Goal: Find specific page/section: Locate a particular part of the current website

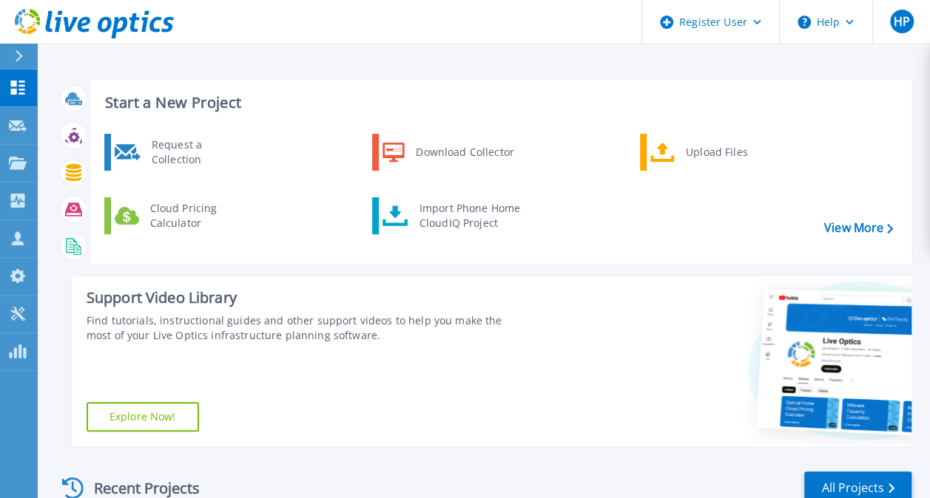
click at [5, 65] on button at bounding box center [18, 57] width 37 height 26
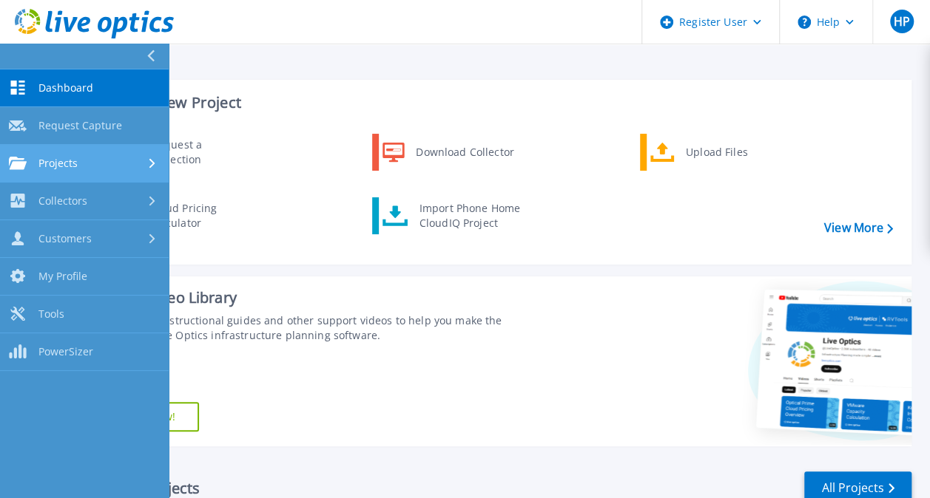
click at [109, 165] on div "Projects" at bounding box center [84, 163] width 151 height 13
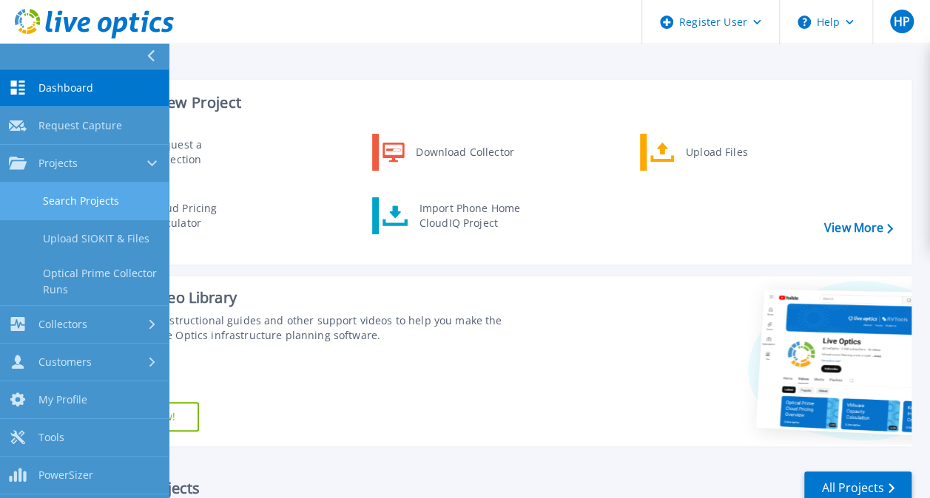
click at [105, 183] on link "Search Projects" at bounding box center [84, 202] width 169 height 38
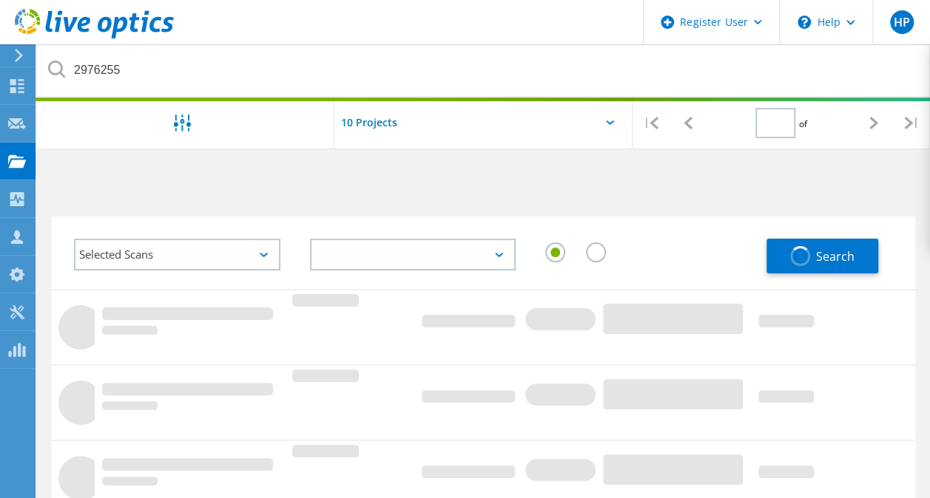
type input "1"
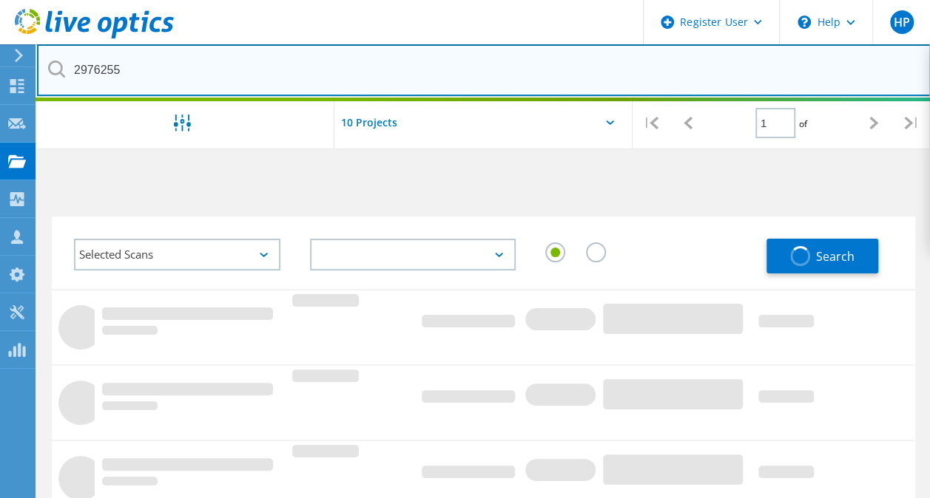
click at [331, 53] on input "2976255" at bounding box center [483, 70] width 893 height 52
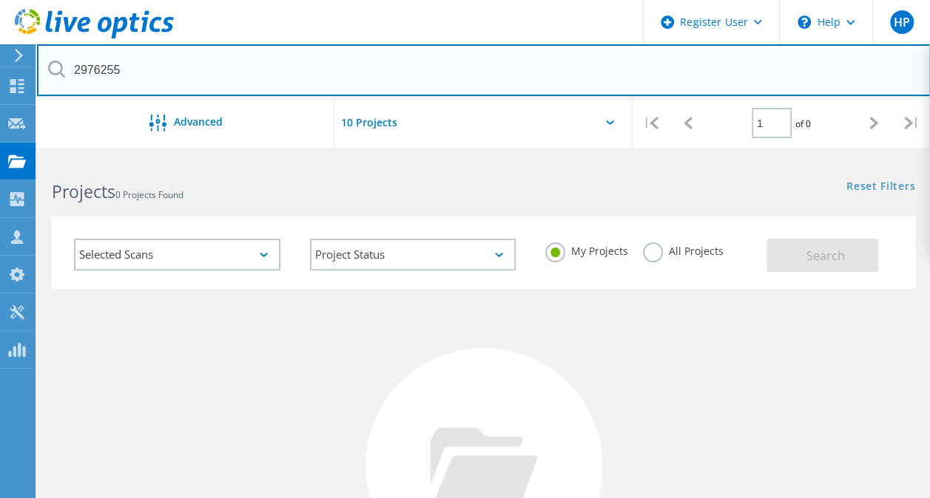
paste input "2976255"
type input "2976255"
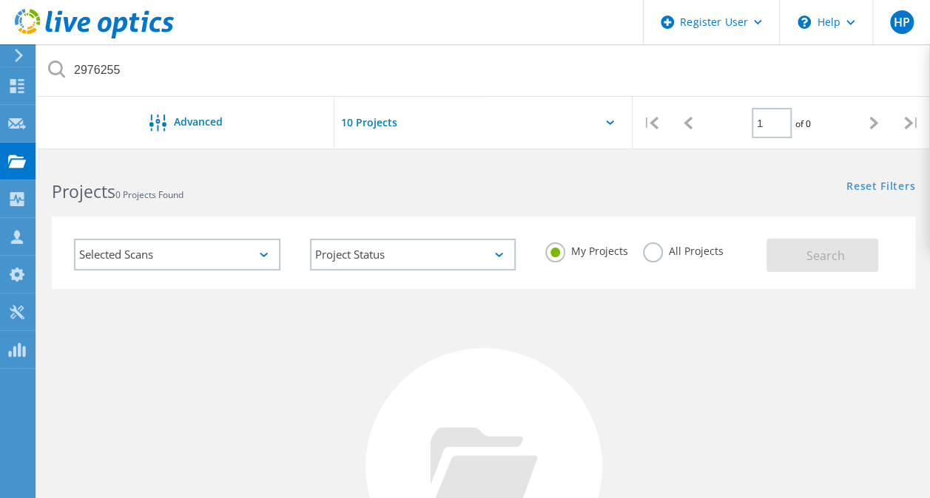
click at [645, 254] on label "All Projects" at bounding box center [683, 250] width 81 height 14
click at [0, 0] on input "All Projects" at bounding box center [0, 0] width 0 height 0
click at [792, 252] on button "Search" at bounding box center [822, 255] width 112 height 33
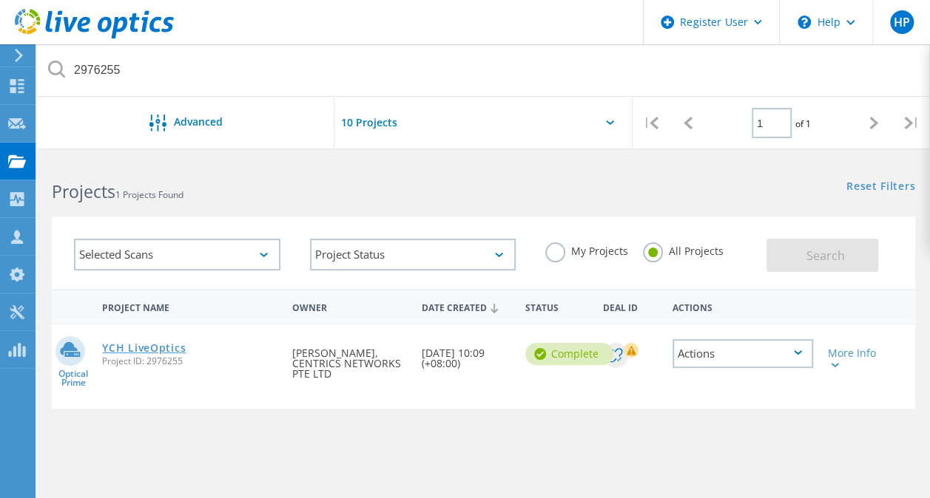
click at [165, 351] on link "YCH LiveOptics" at bounding box center [144, 348] width 84 height 10
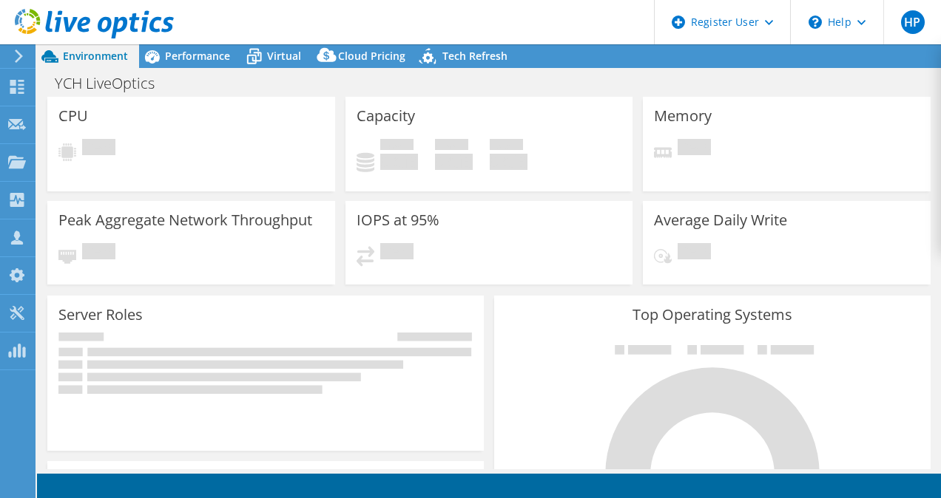
select select "USD"
